Goal: Task Accomplishment & Management: Manage account settings

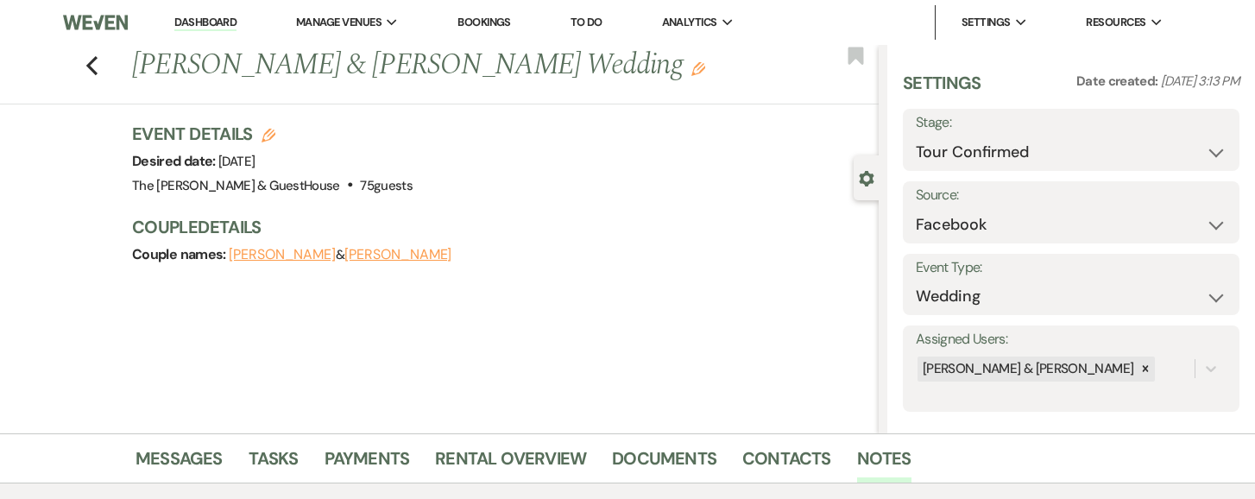
select select "4"
select select "8"
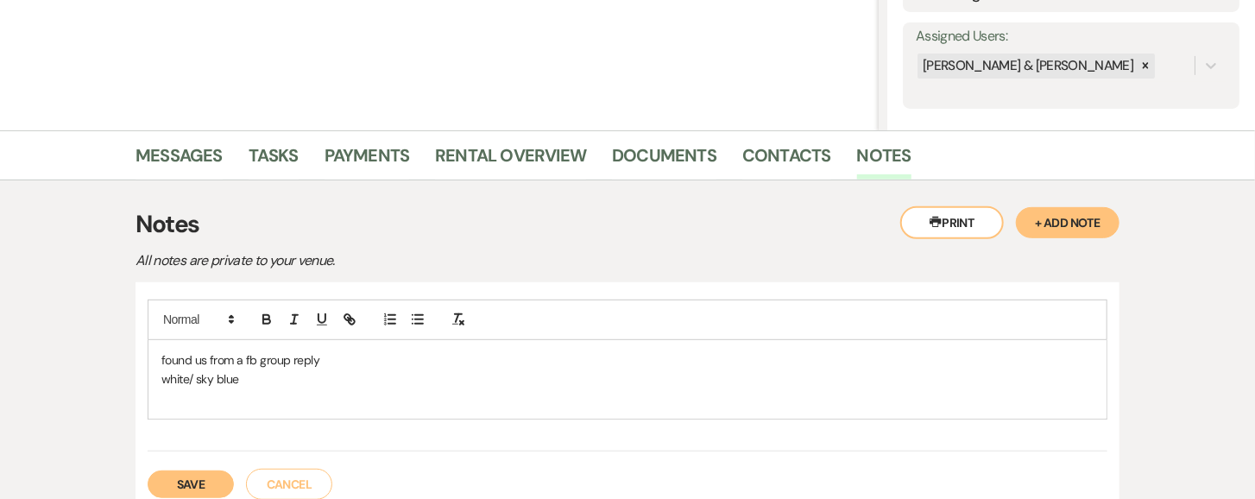
scroll to position [456, 0]
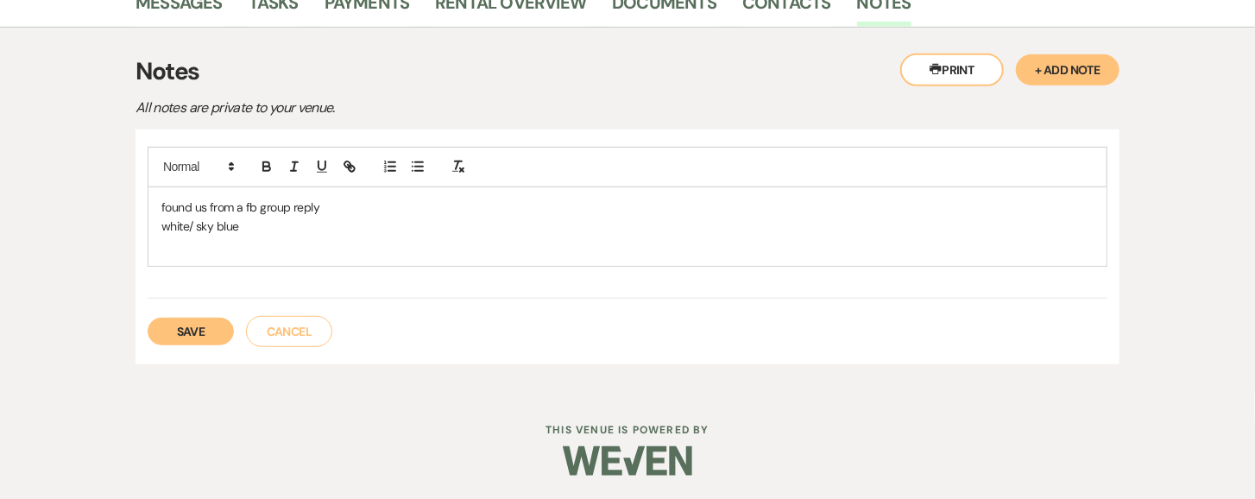
click at [181, 338] on button "Save" at bounding box center [191, 332] width 86 height 28
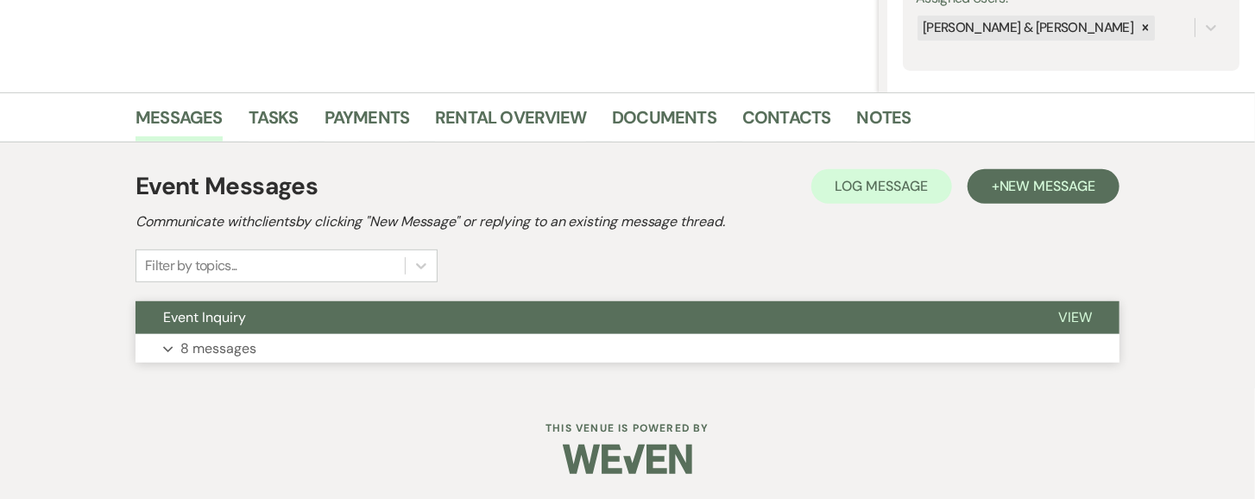
click at [180, 350] on p "8 messages" at bounding box center [218, 349] width 76 height 22
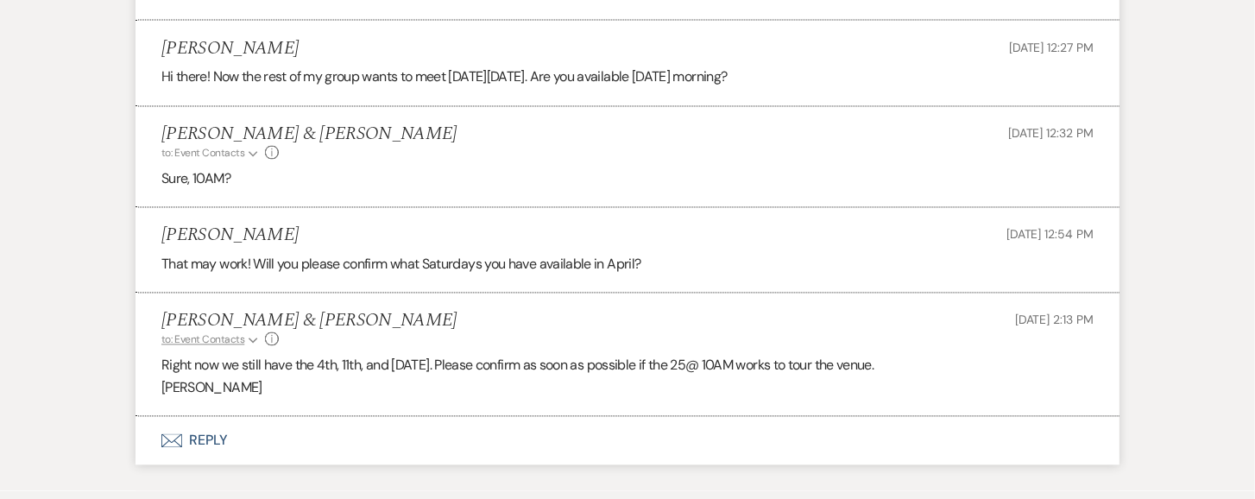
scroll to position [1516, 0]
click at [182, 345] on span "to: Event Contacts" at bounding box center [202, 342] width 83 height 14
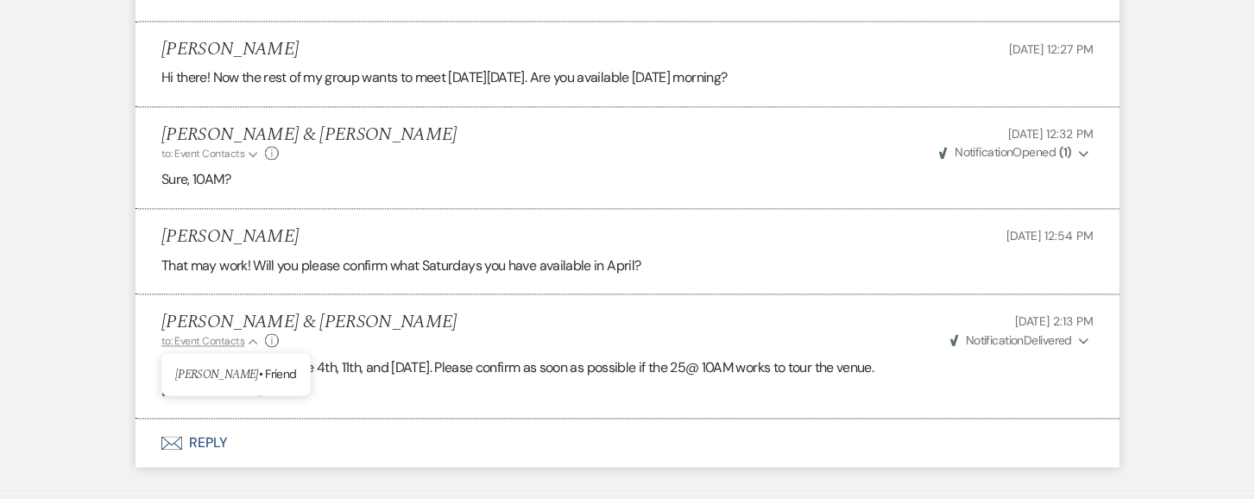
scroll to position [1619, 0]
